Goal: Transaction & Acquisition: Purchase product/service

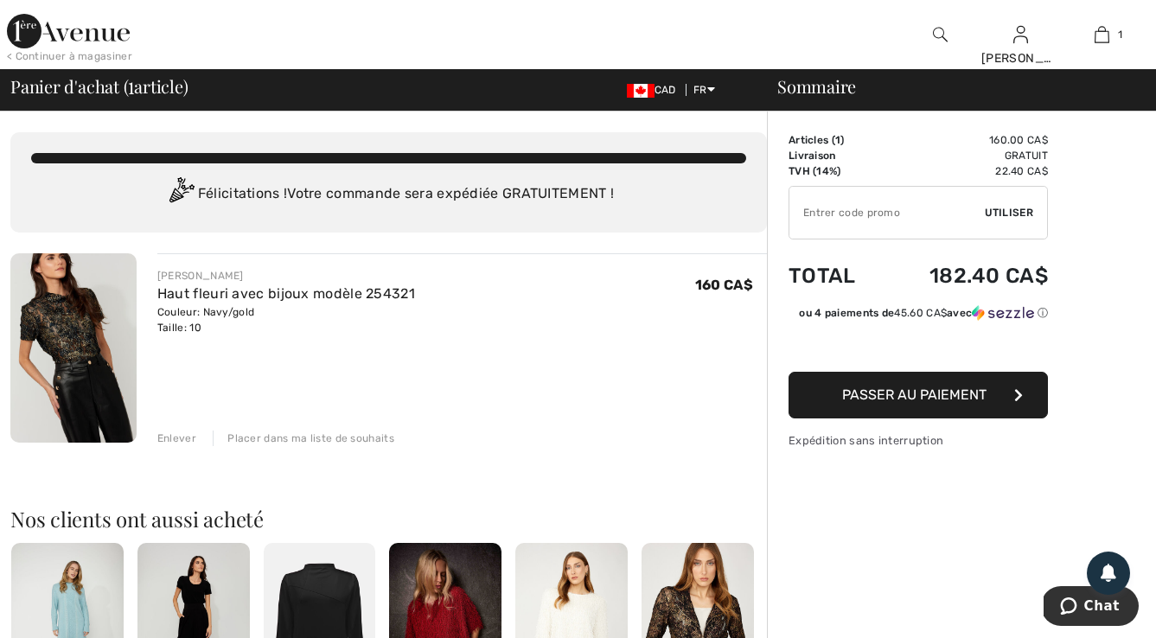
click at [862, 560] on div "Sommaire Description Articles ( 1 ) 160.00 CA$ Code promo 0.00 CA$ Livraison Gr…" at bounding box center [961, 638] width 389 height 1052
click at [486, 356] on div "FRANK LYMAN Haut fleuri avec bijoux modèle 254321 Couleur: Navy/gold Taille: 10…" at bounding box center [462, 349] width 610 height 193
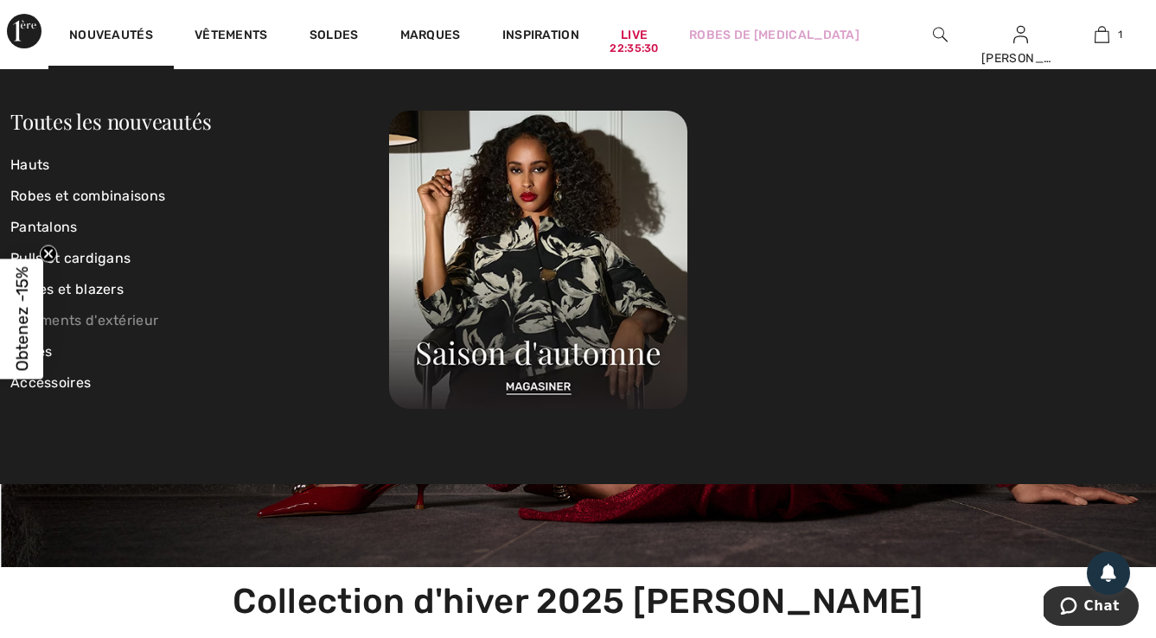
scroll to position [464, 0]
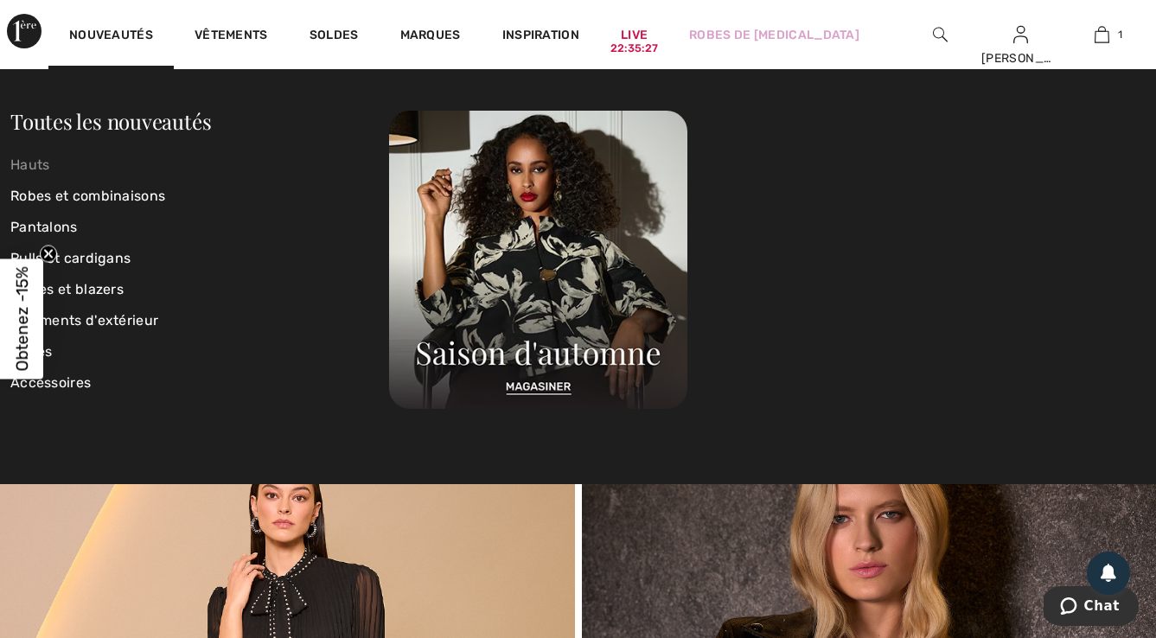
click at [50, 167] on link "Hauts" at bounding box center [199, 165] width 379 height 31
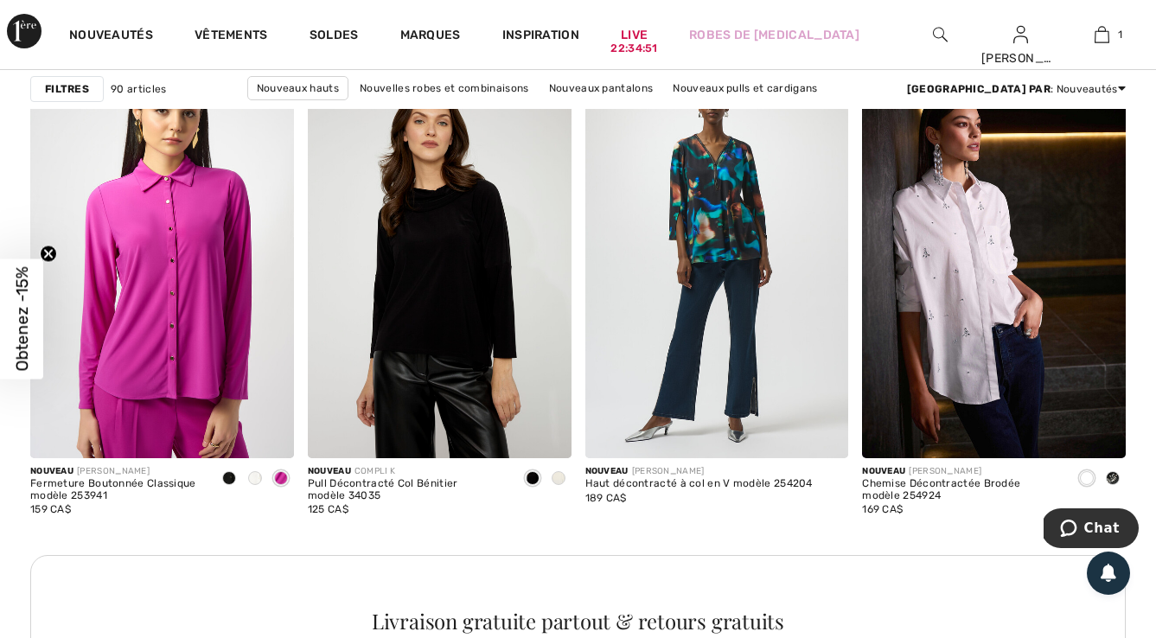
scroll to position [5500, 0]
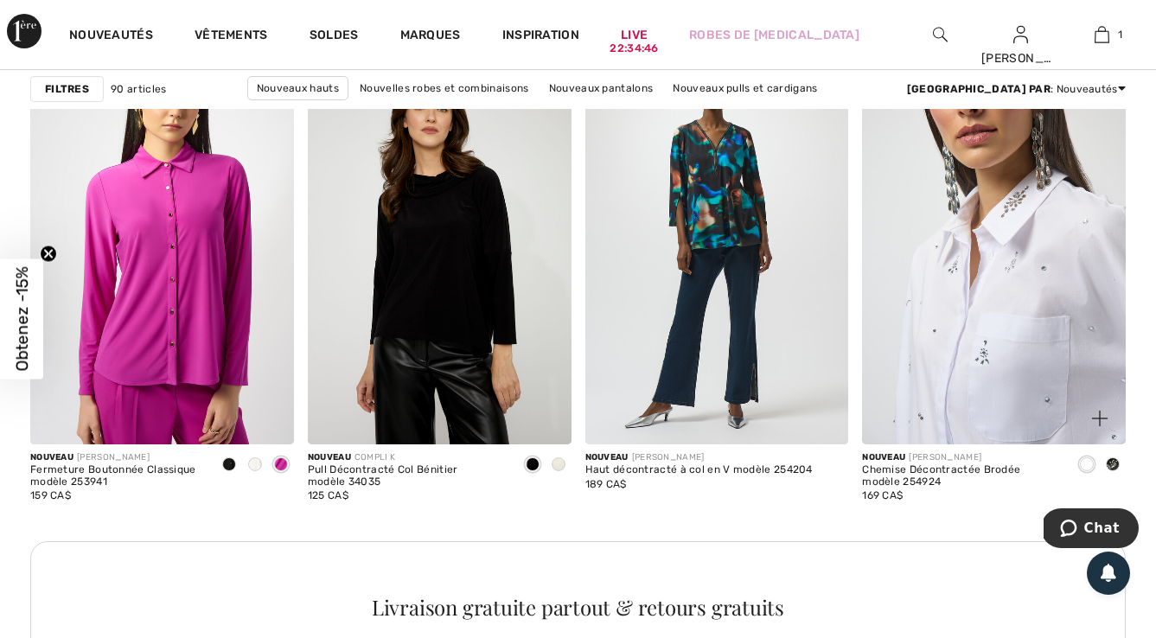
click at [1021, 325] on img at bounding box center [994, 246] width 264 height 395
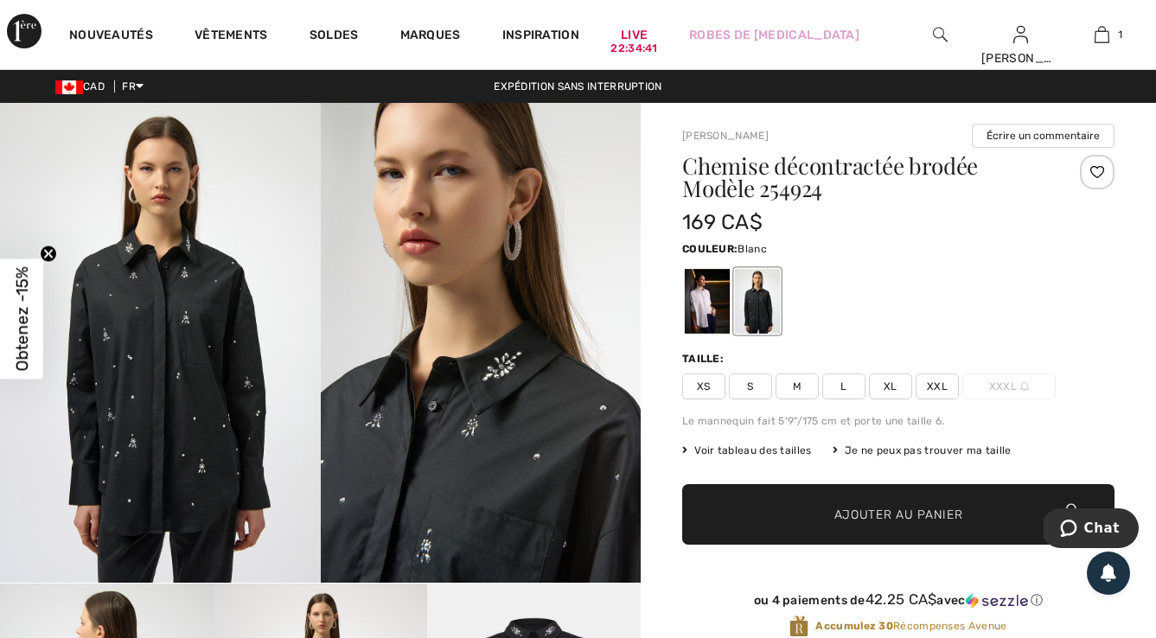
click at [719, 306] on div at bounding box center [707, 301] width 45 height 65
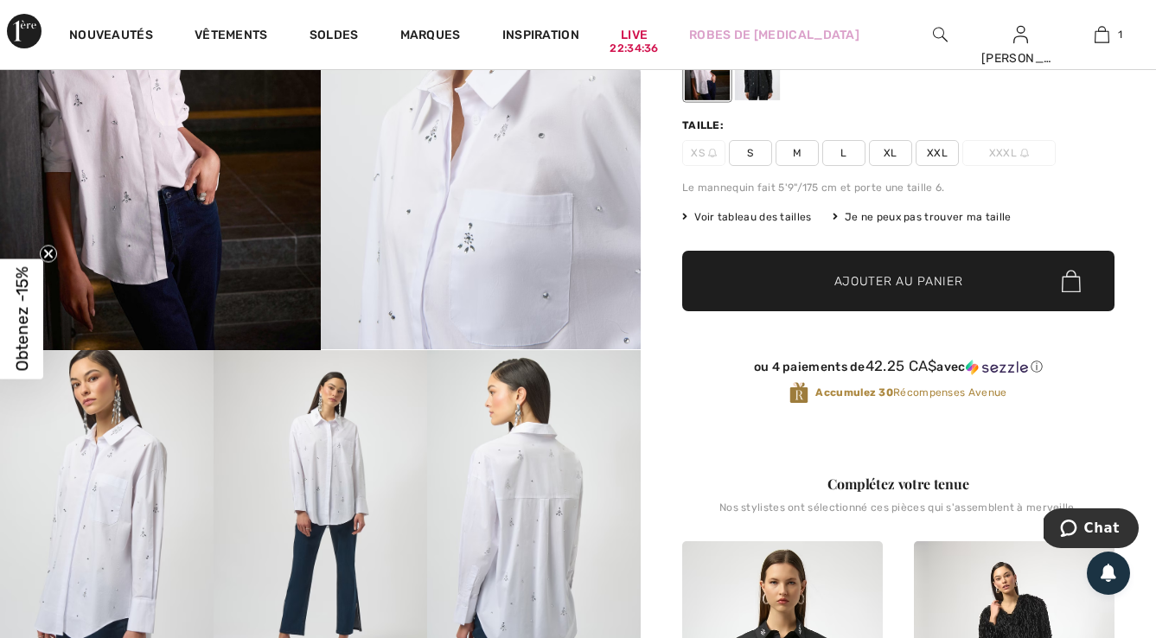
scroll to position [168, 0]
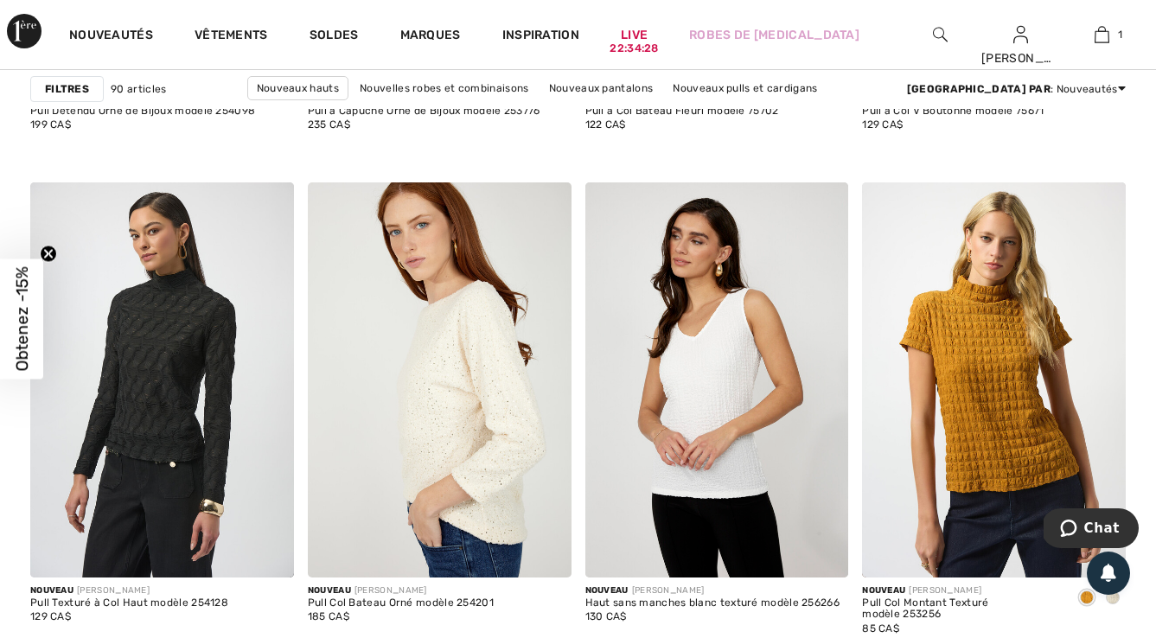
scroll to position [6588, 0]
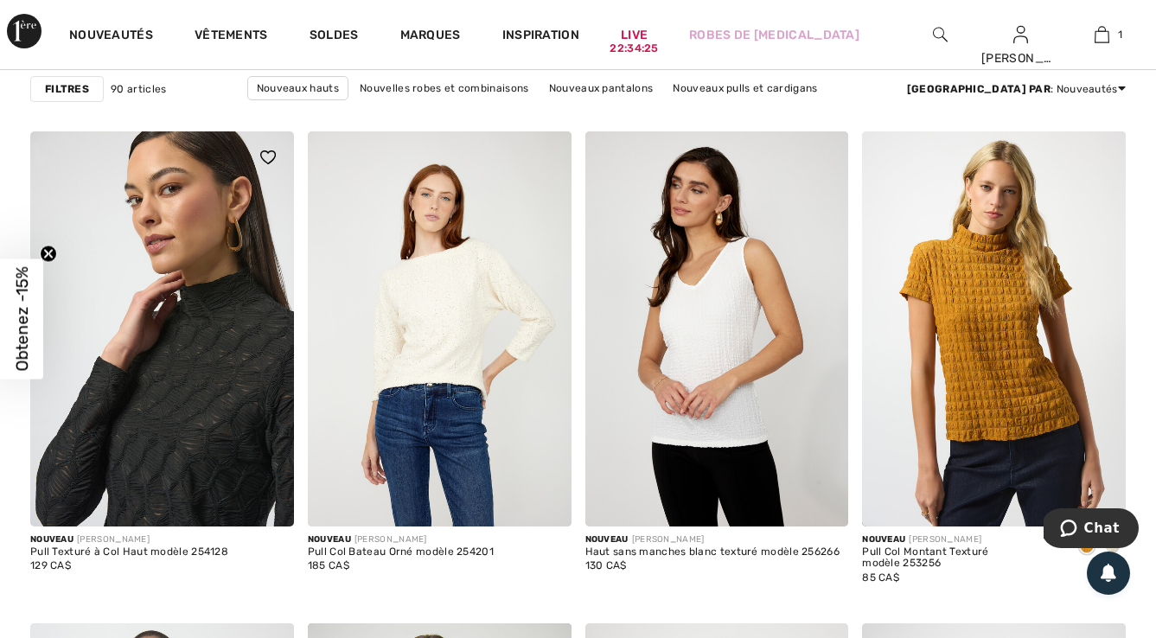
click at [195, 387] on img at bounding box center [162, 328] width 264 height 395
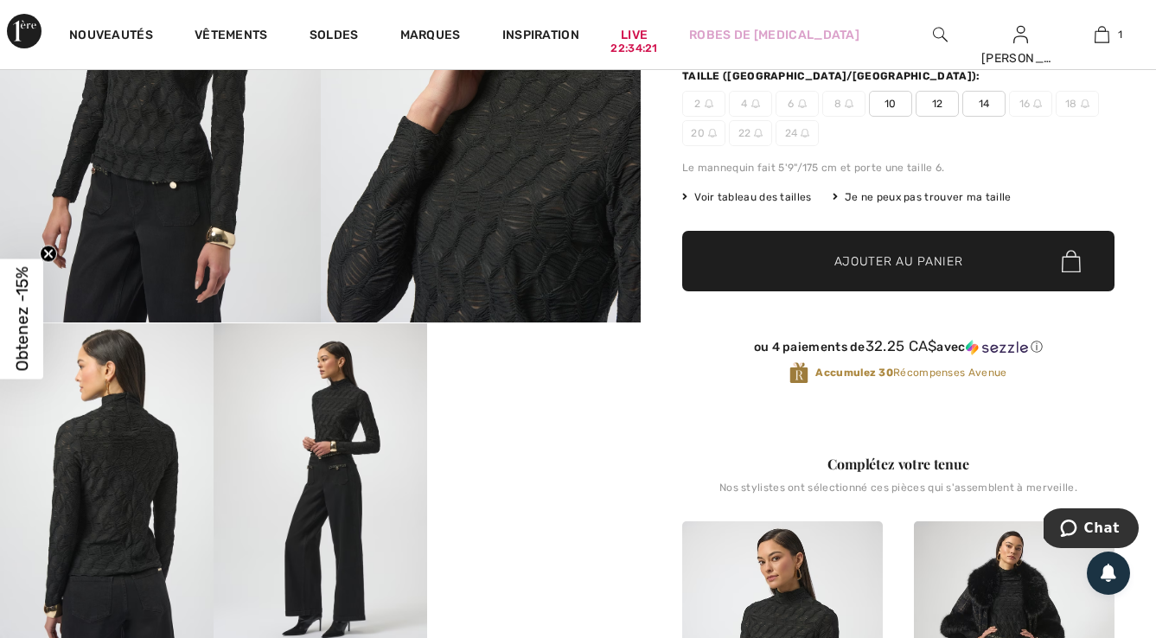
scroll to position [277, 0]
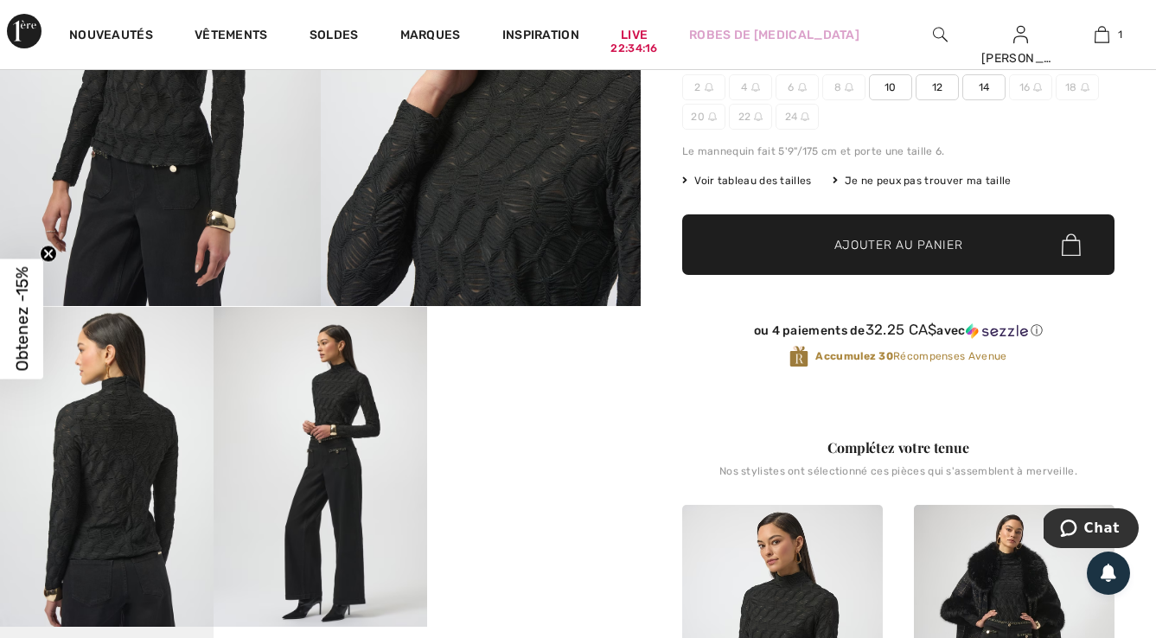
click at [146, 503] on img at bounding box center [107, 467] width 214 height 320
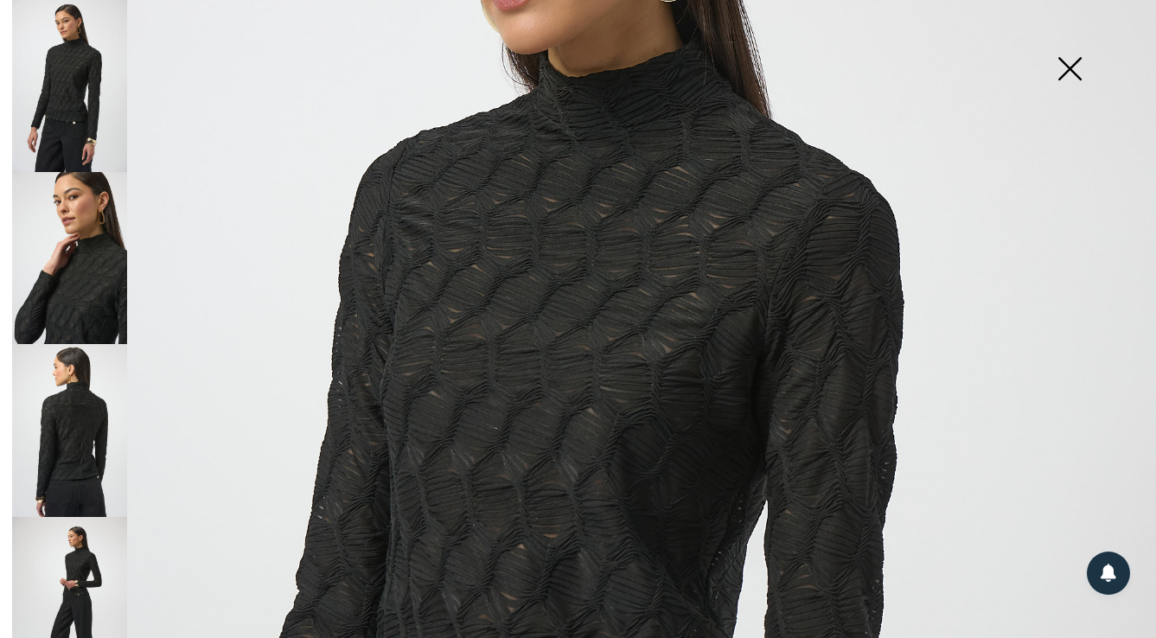
scroll to position [336, 0]
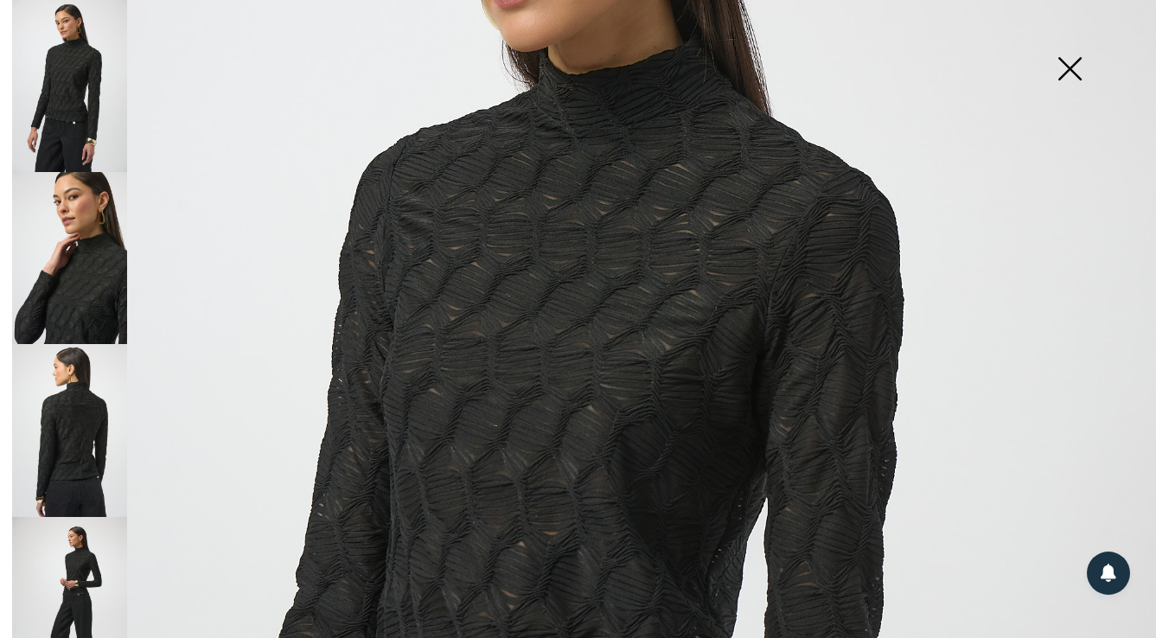
click at [1072, 77] on img at bounding box center [1070, 70] width 86 height 89
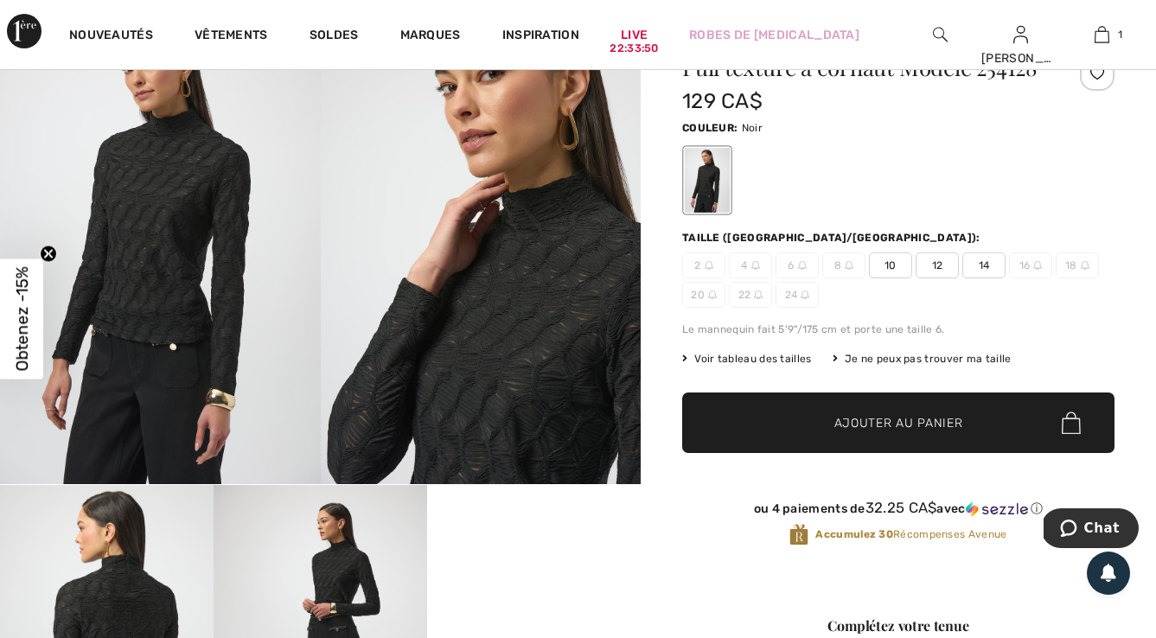
scroll to position [78, 0]
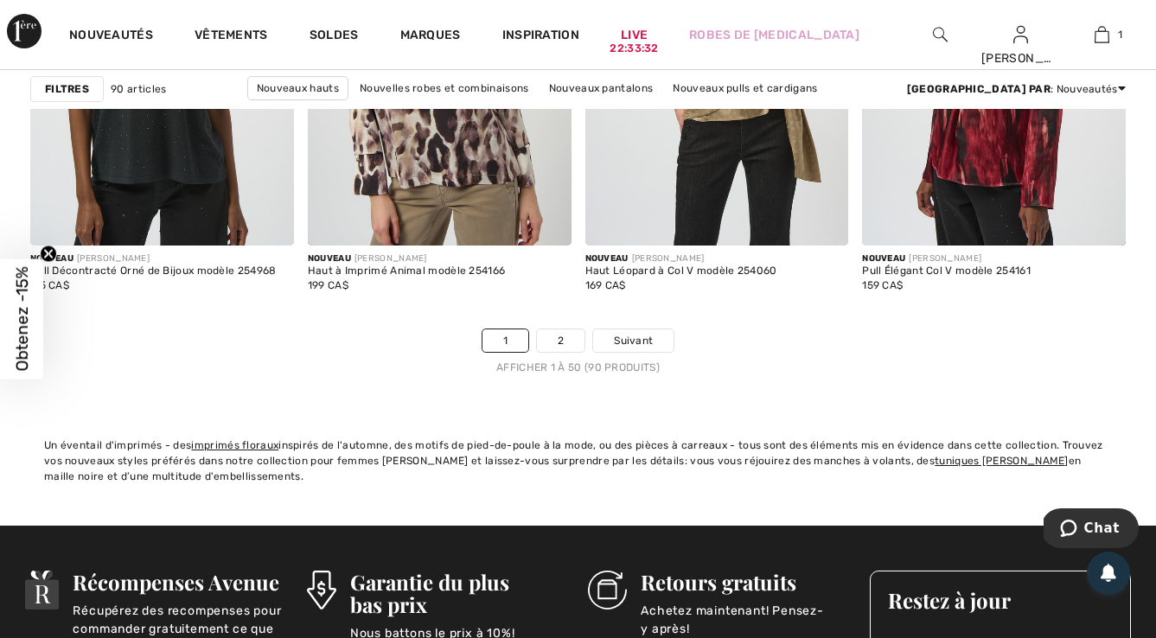
scroll to position [7363, 0]
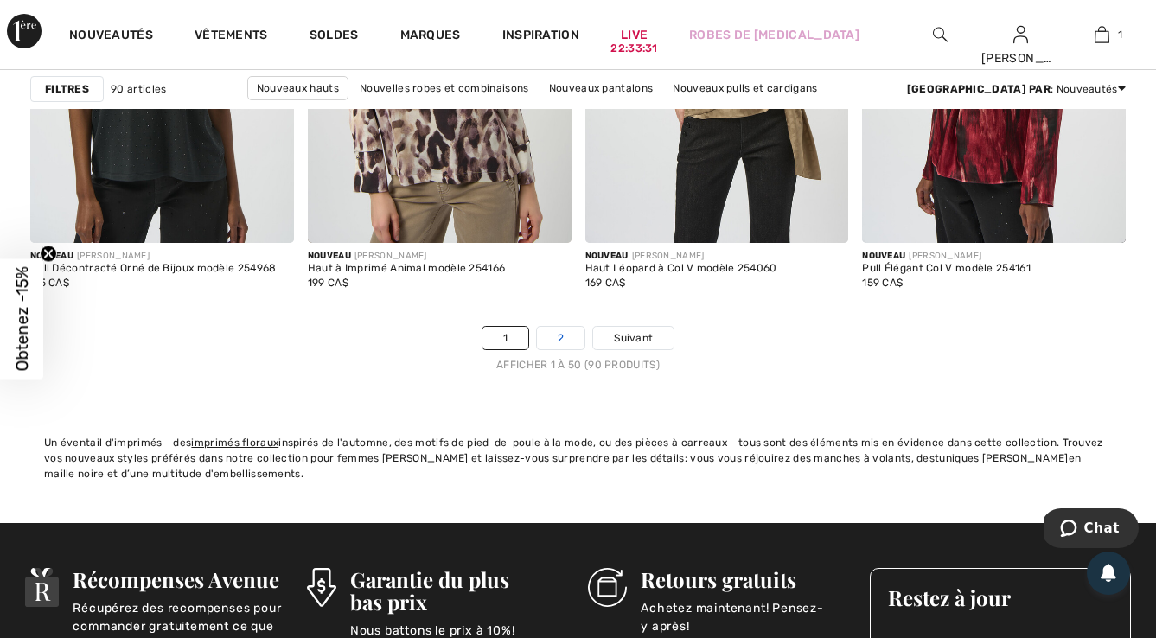
click at [553, 330] on link "2" at bounding box center [561, 338] width 48 height 22
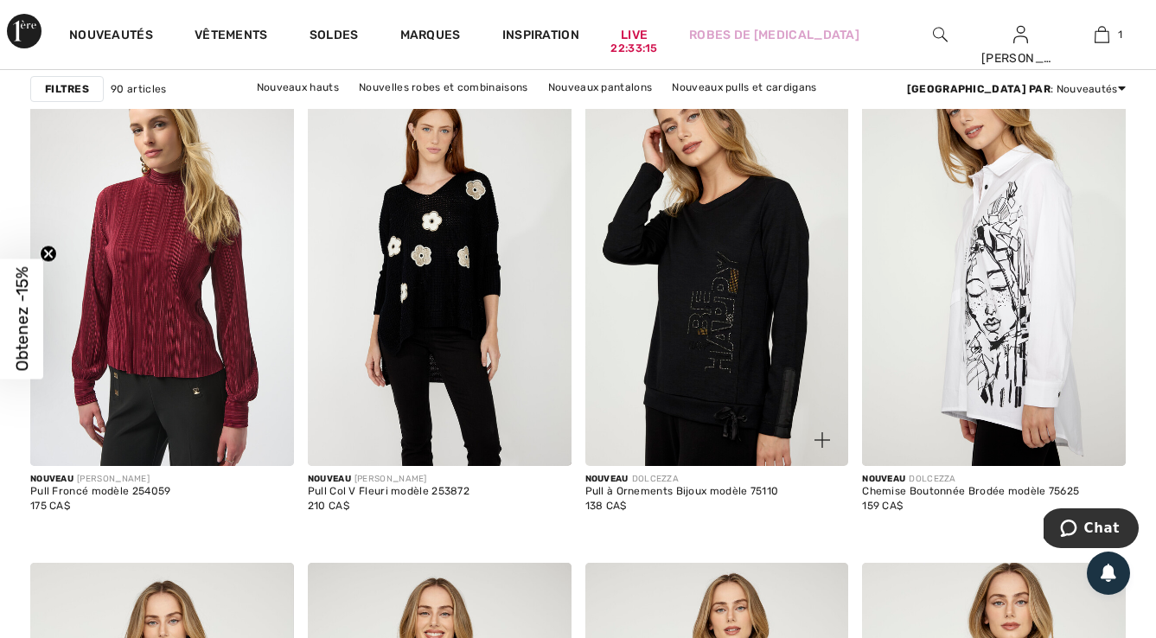
scroll to position [2340, 0]
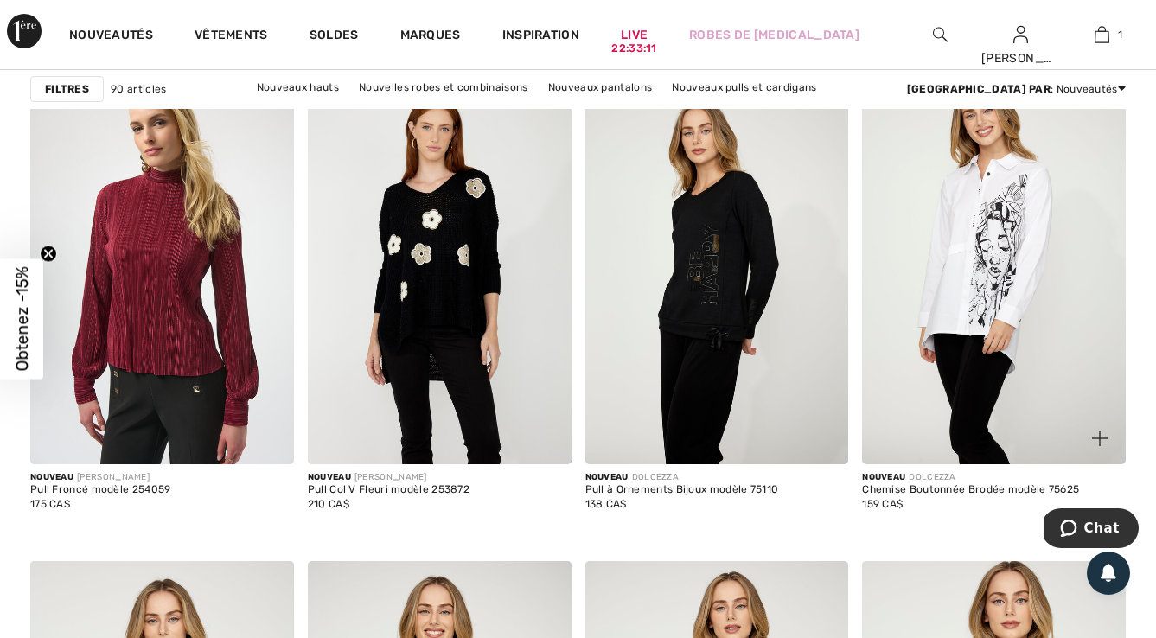
click at [992, 303] on img at bounding box center [994, 266] width 264 height 395
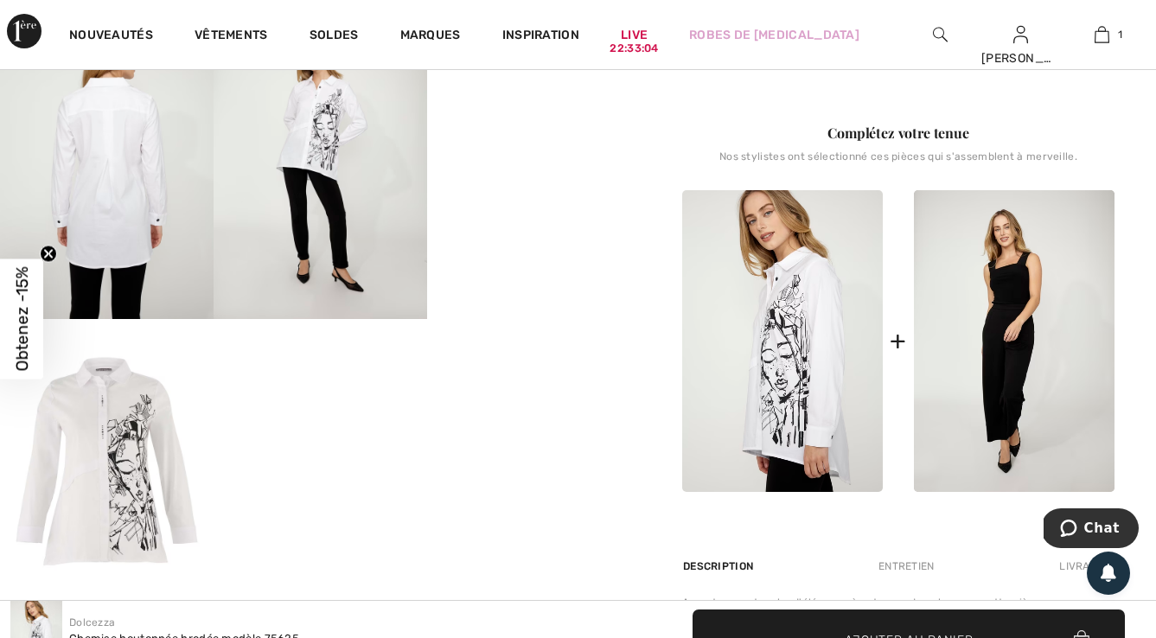
scroll to position [624, 0]
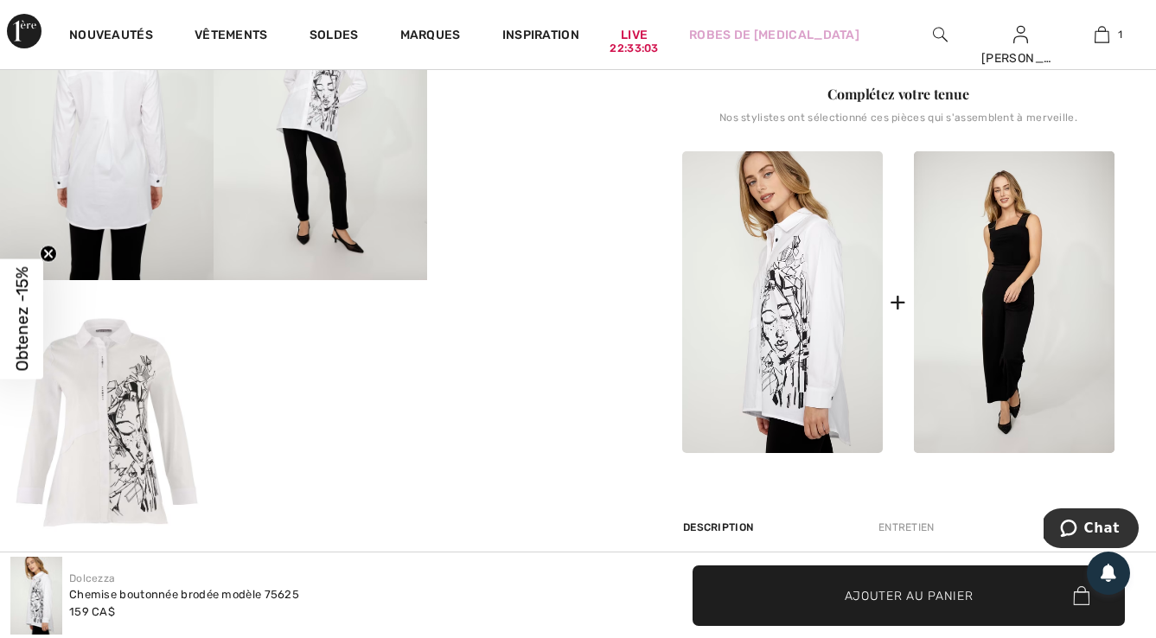
click at [139, 426] on img at bounding box center [107, 422] width 214 height 285
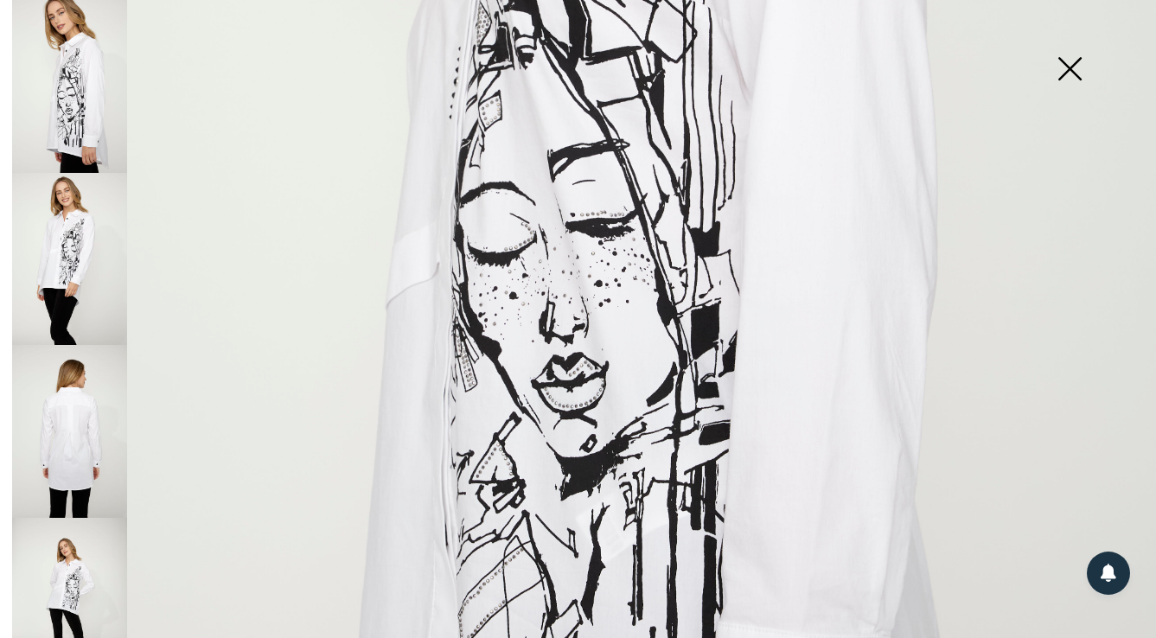
scroll to position [735, 0]
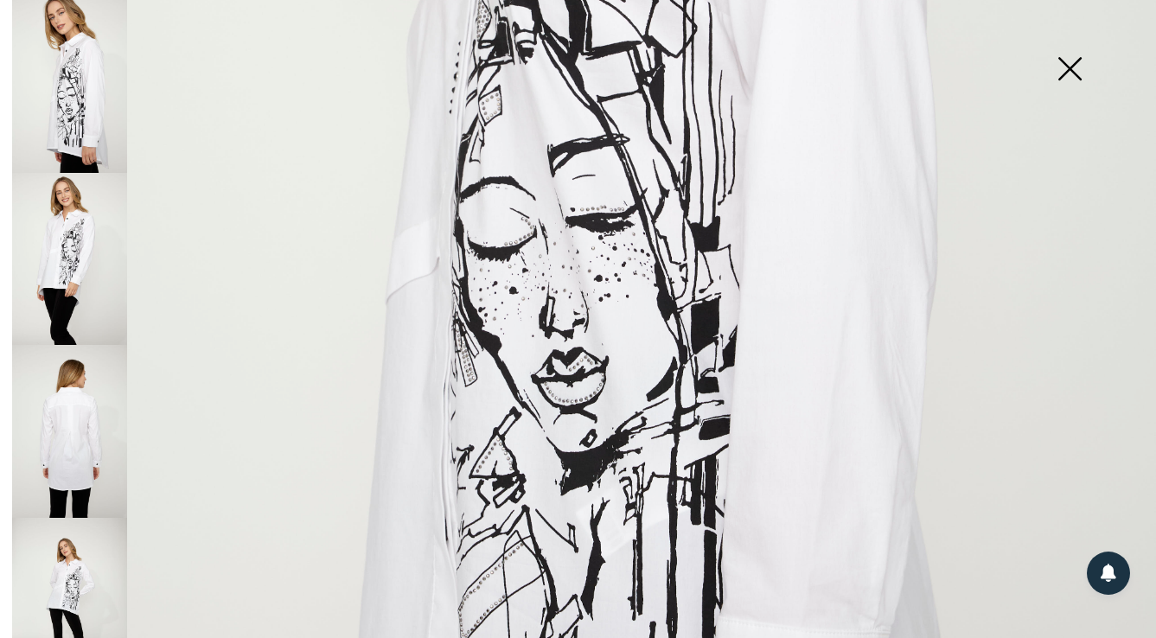
click at [1072, 76] on img at bounding box center [1070, 70] width 86 height 89
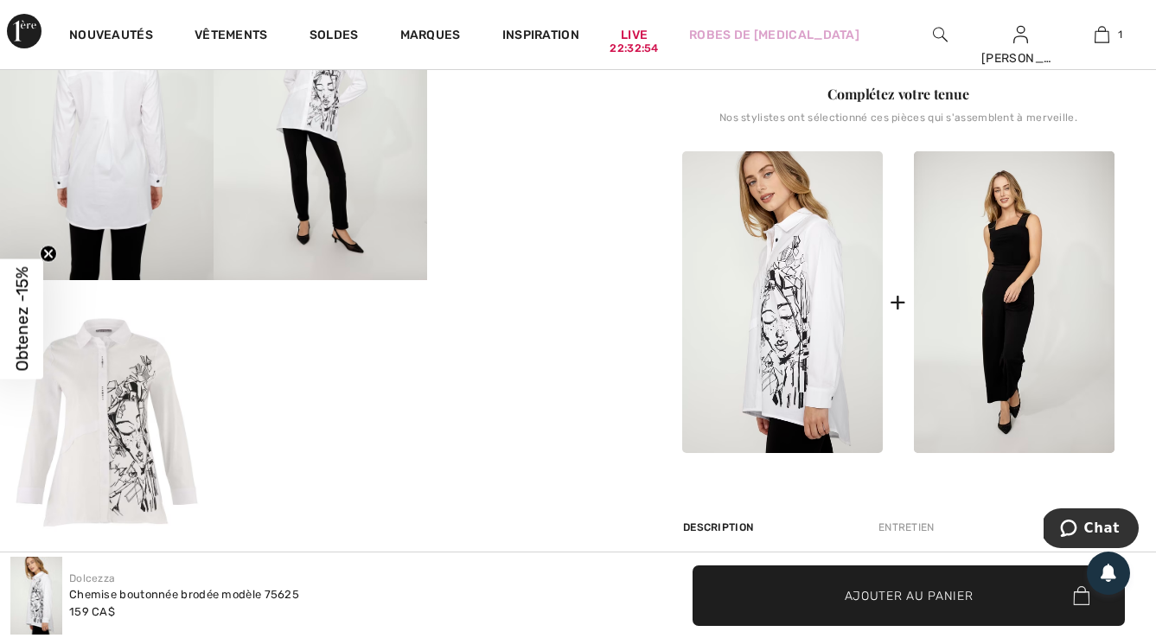
click at [122, 150] on img at bounding box center [107, 120] width 214 height 321
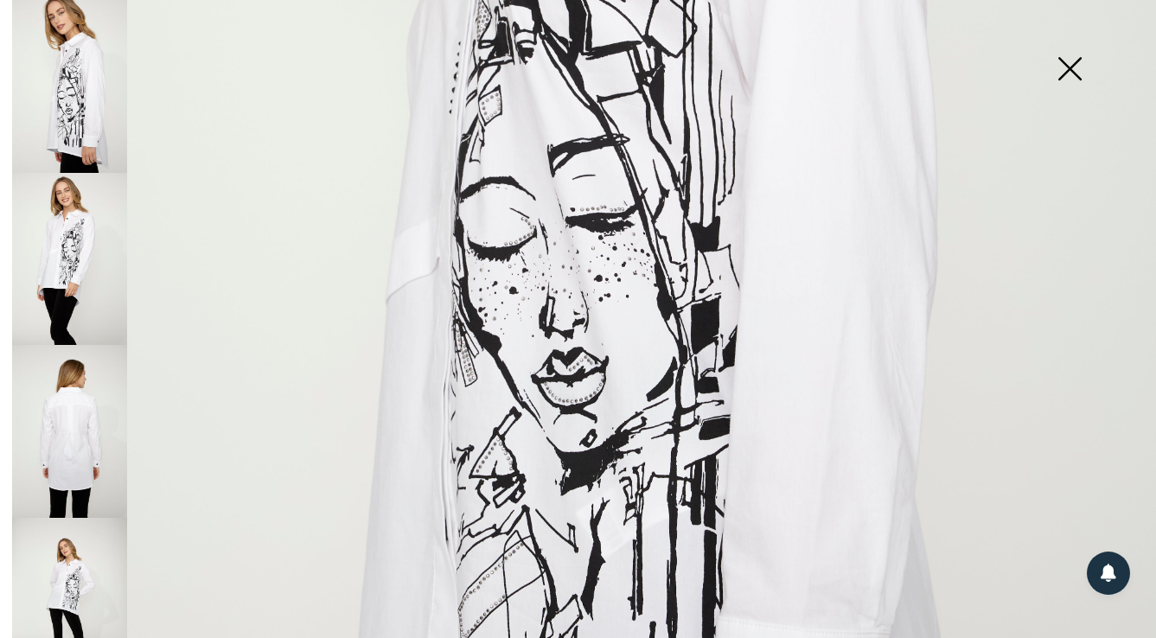
click at [80, 389] on img at bounding box center [69, 431] width 115 height 173
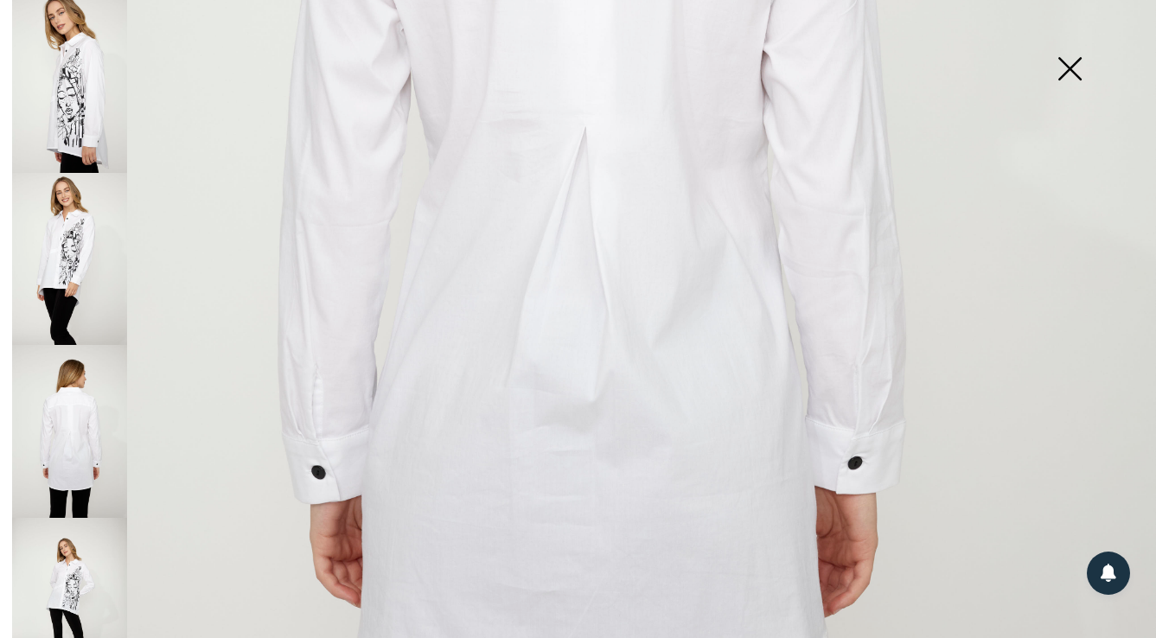
click at [1068, 69] on img at bounding box center [1070, 70] width 86 height 89
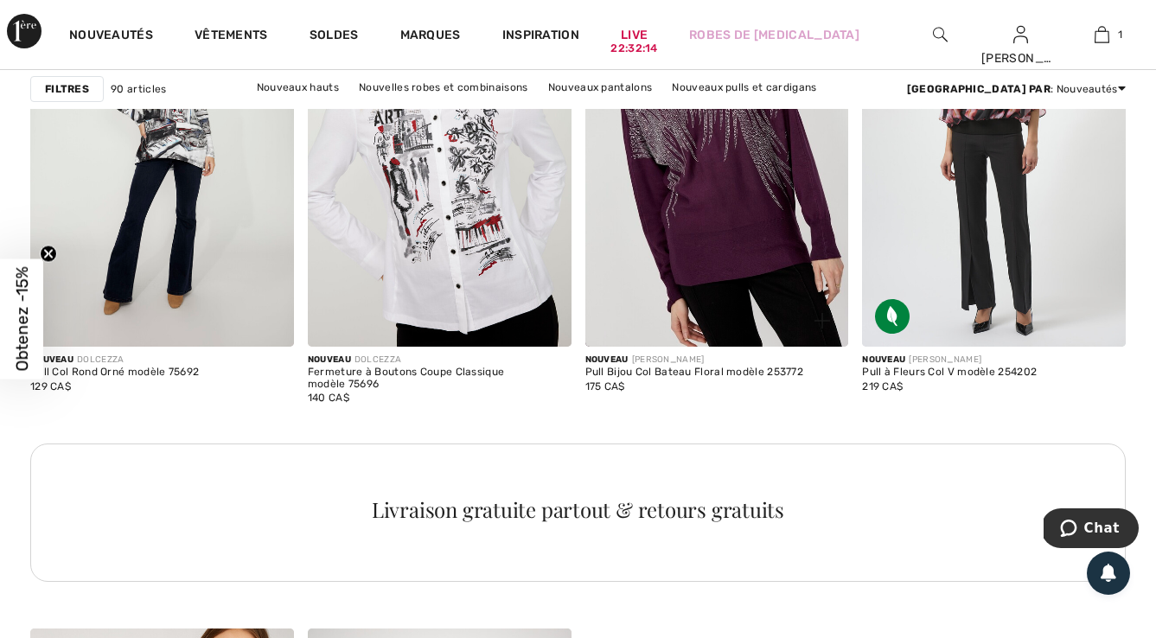
scroll to position [5589, 0]
